Goal: Navigation & Orientation: Find specific page/section

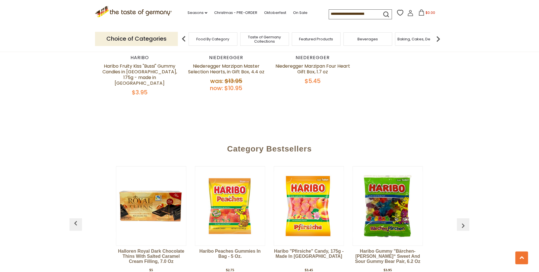
scroll to position [946, 0]
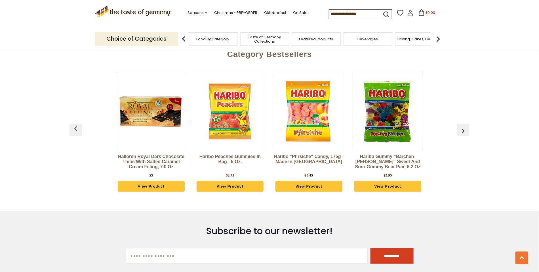
click at [150, 183] on link "View Product" at bounding box center [151, 186] width 67 height 11
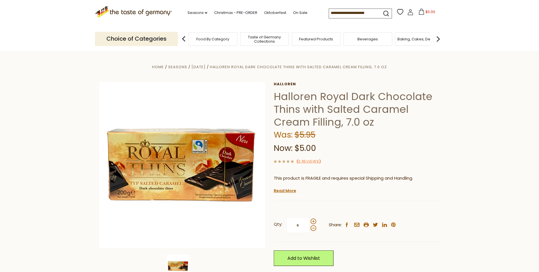
click at [314, 42] on div "Featured Products" at bounding box center [316, 38] width 49 height 13
click at [313, 39] on span "Featured Products" at bounding box center [314, 39] width 34 height 4
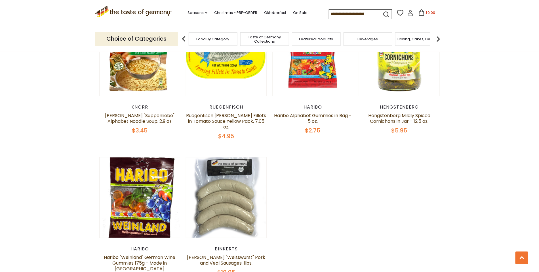
scroll to position [425, 0]
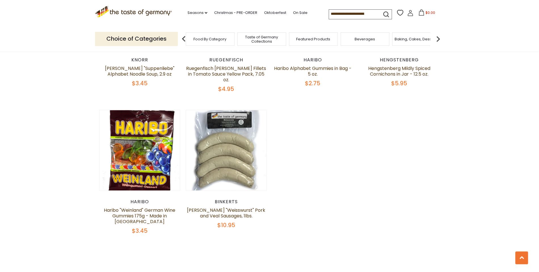
click at [214, 39] on span "Food By Category" at bounding box center [210, 39] width 33 height 4
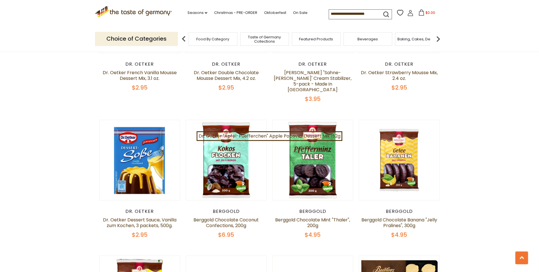
scroll to position [378, 0]
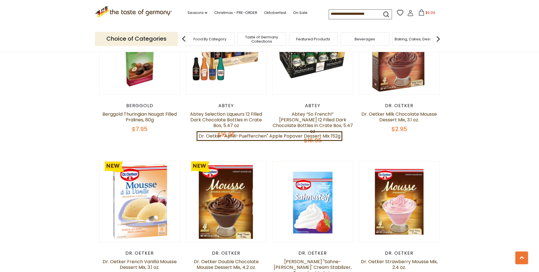
click at [368, 39] on span "Beverages" at bounding box center [365, 39] width 20 height 4
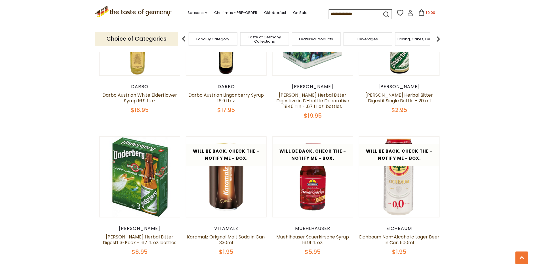
scroll to position [852, 0]
